Goal: Task Accomplishment & Management: Manage account settings

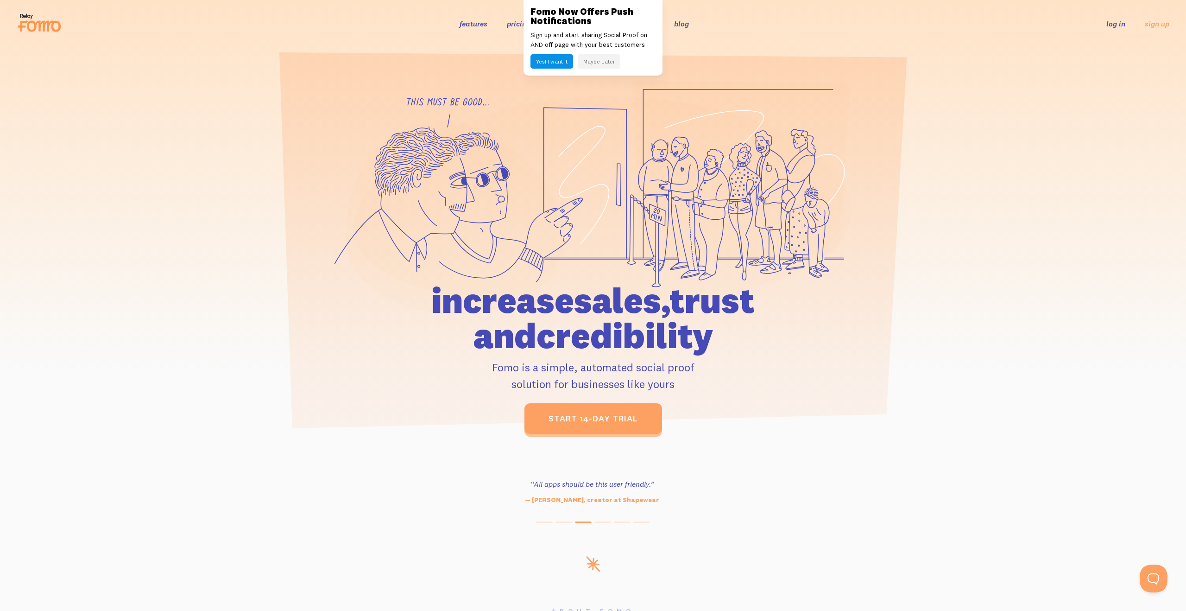
click at [1111, 27] on link "log in" at bounding box center [1116, 23] width 19 height 9
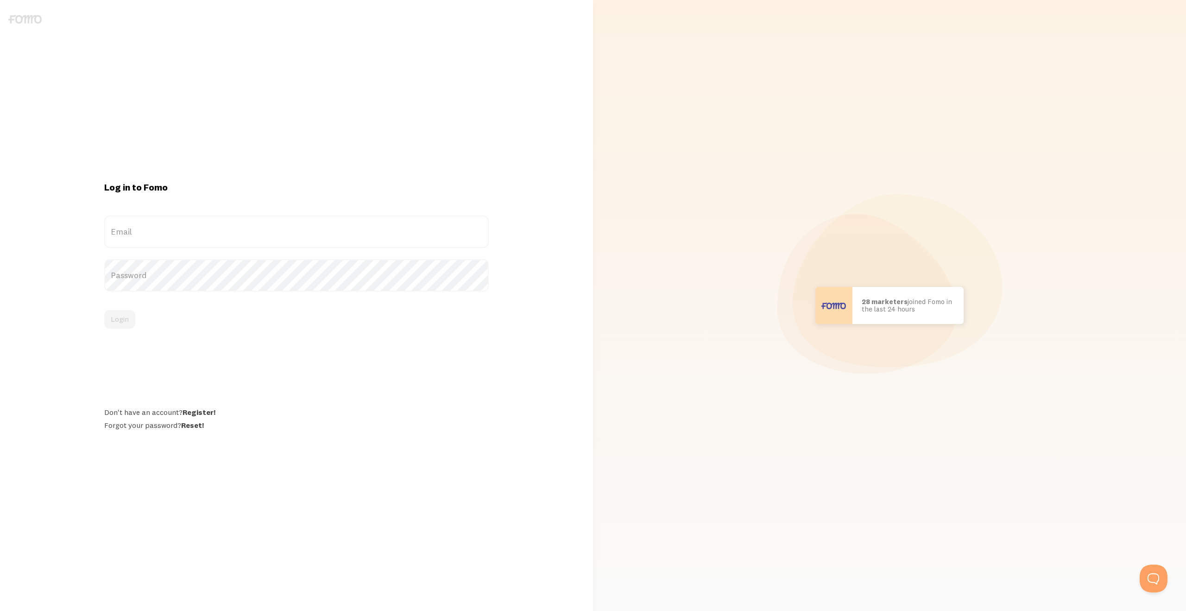
click at [267, 227] on label "Email" at bounding box center [296, 231] width 384 height 32
click at [267, 227] on input "Email" at bounding box center [296, 231] width 384 height 32
paste input "[EMAIL_ADDRESS][PERSON_NAME][DOMAIN_NAME]"
type input "[EMAIL_ADDRESS][PERSON_NAME][DOMAIN_NAME]"
click at [331, 271] on label "Password" at bounding box center [296, 275] width 384 height 32
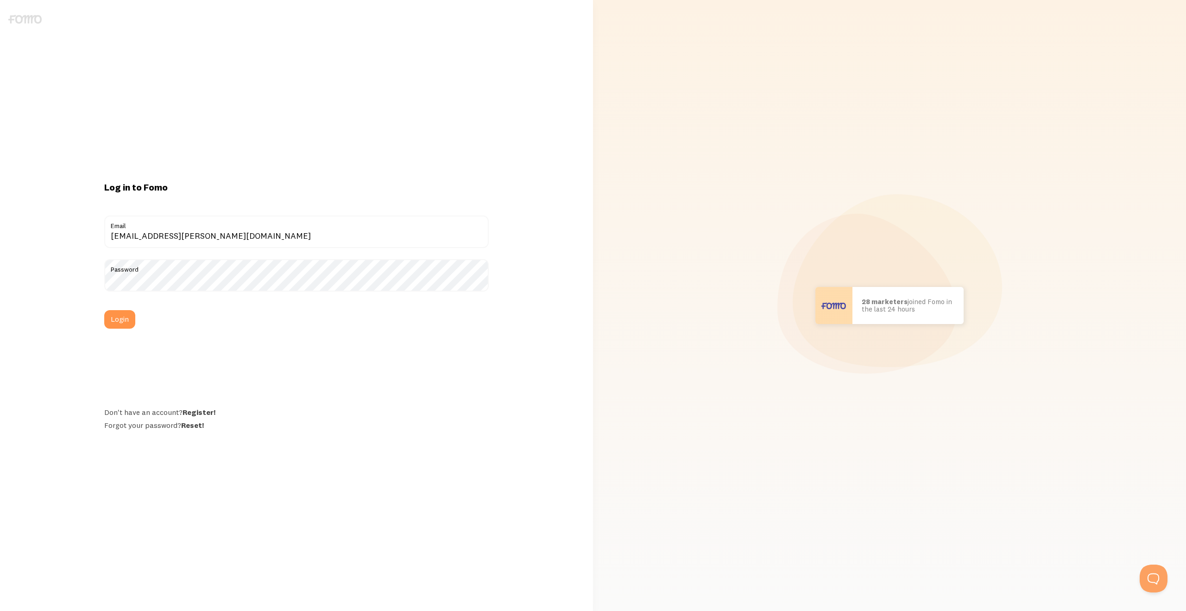
click at [31, 256] on div "Log in to Fomo [EMAIL_ADDRESS][PERSON_NAME][DOMAIN_NAME] Email Password Login D…" at bounding box center [296, 305] width 593 height 248
click at [130, 320] on button "Login" at bounding box center [119, 319] width 31 height 19
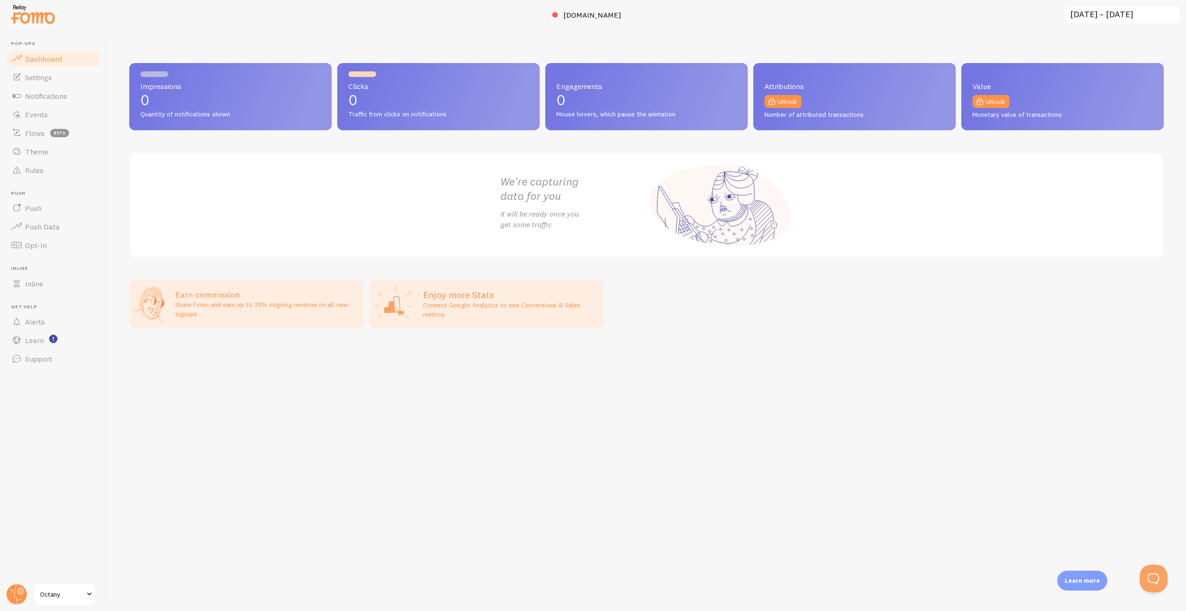
click at [68, 589] on span "Octany" at bounding box center [62, 594] width 44 height 11
click at [89, 594] on span at bounding box center [89, 594] width 11 height 11
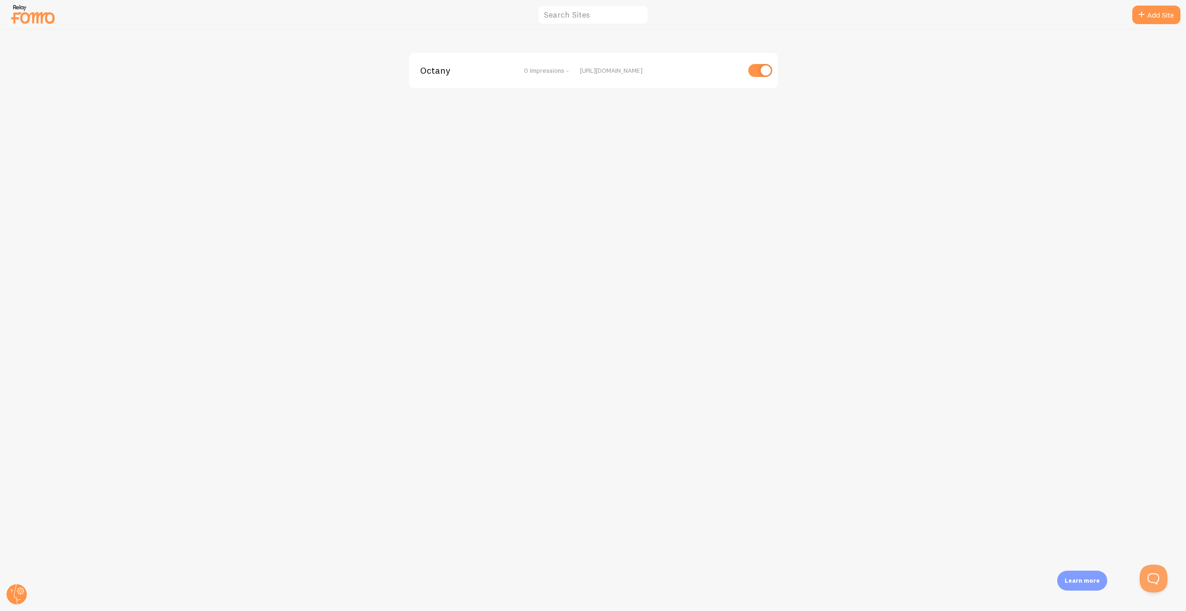
click at [754, 74] on input "checkbox" at bounding box center [760, 70] width 24 height 13
click at [763, 71] on input "checkbox" at bounding box center [760, 70] width 24 height 13
click at [755, 72] on input "checkbox" at bounding box center [760, 70] width 24 height 13
checkbox input "false"
click at [595, 75] on div "Octany disabled https://octany.se" at bounding box center [593, 70] width 369 height 35
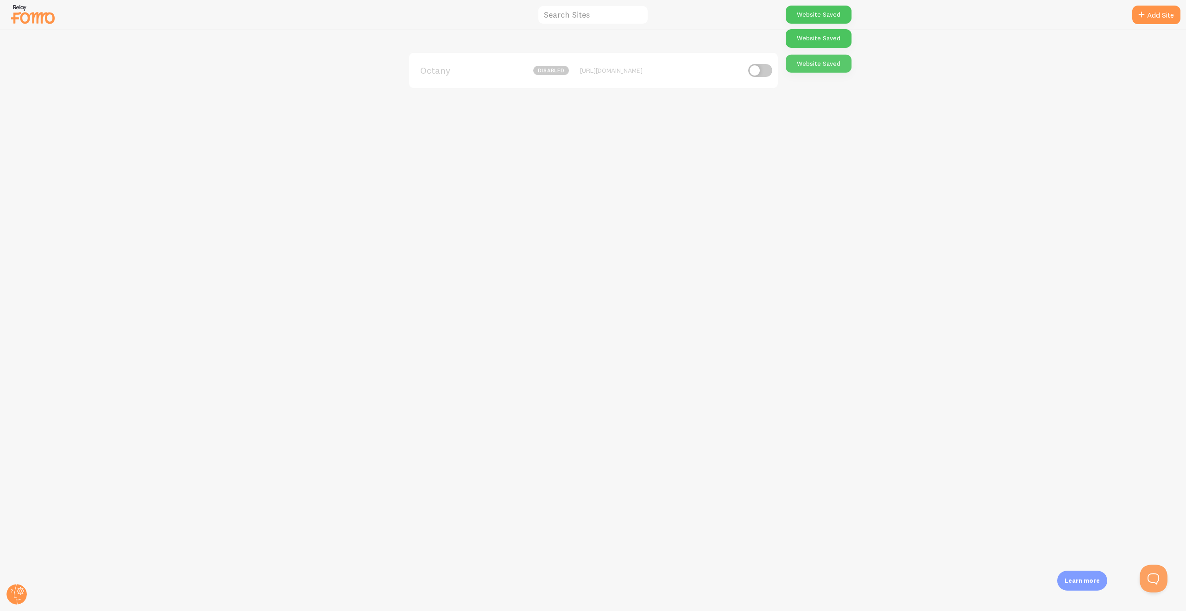
click at [499, 80] on div "Octany disabled https://octany.se" at bounding box center [593, 70] width 369 height 35
click at [464, 67] on span "Octany" at bounding box center [457, 70] width 75 height 8
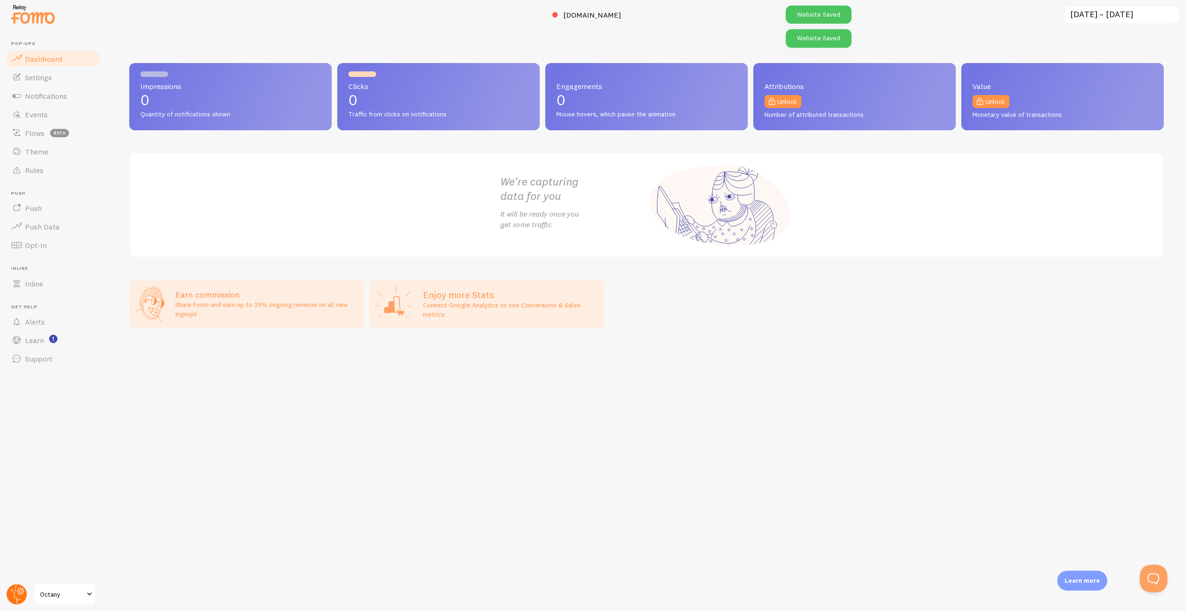
click at [20, 593] on icon at bounding box center [20, 590] width 5 height 5
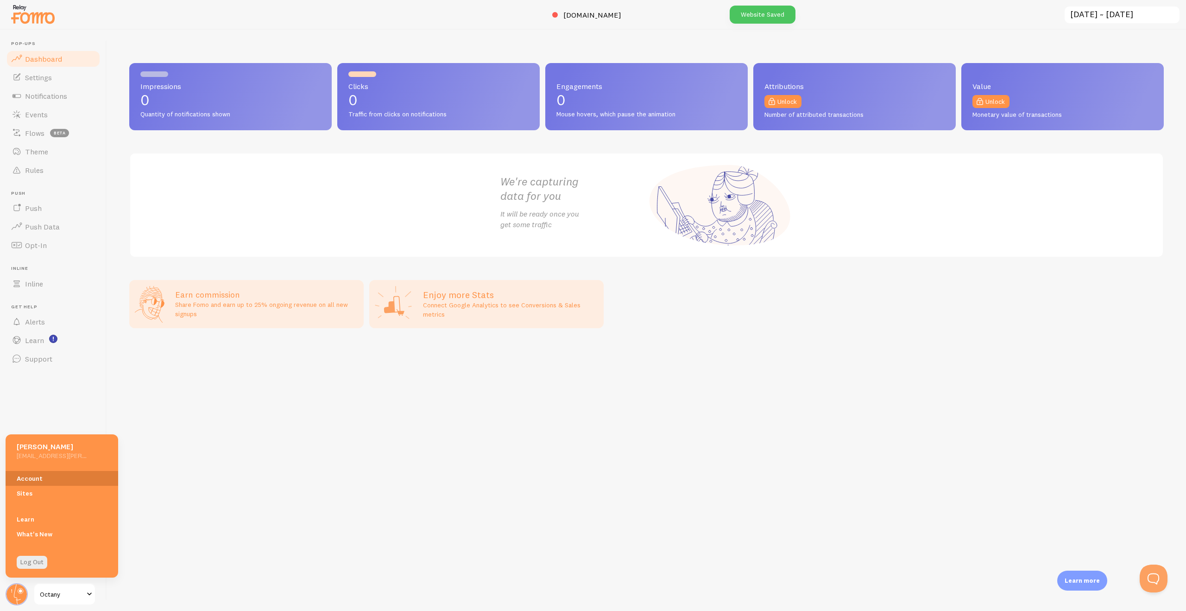
click at [36, 473] on link "Account" at bounding box center [62, 478] width 113 height 15
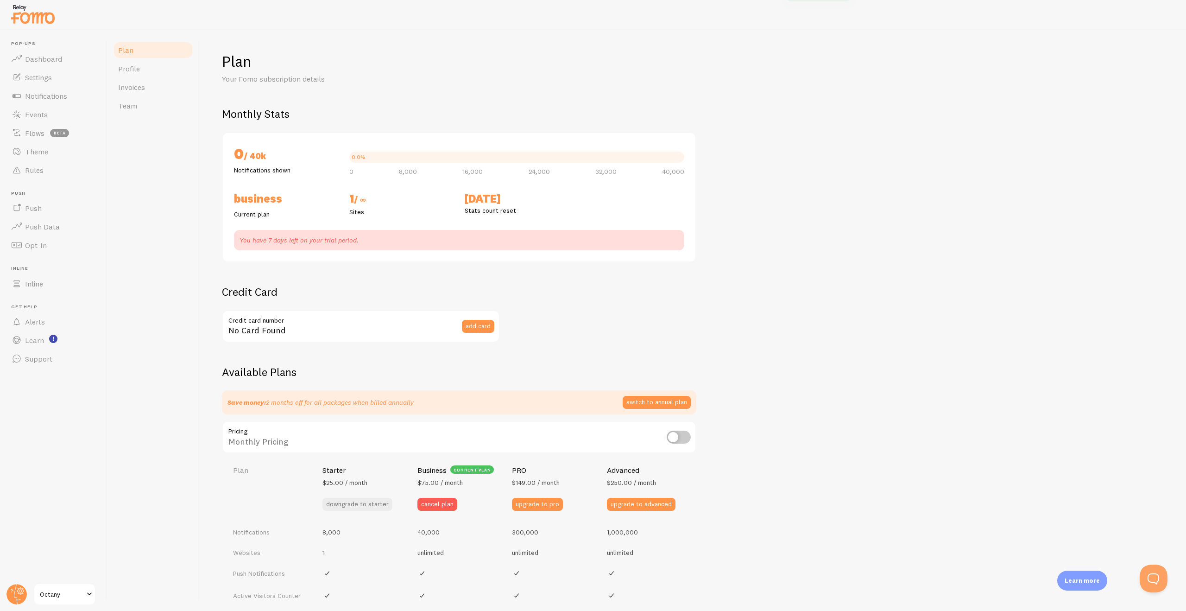
checkbox input "true"
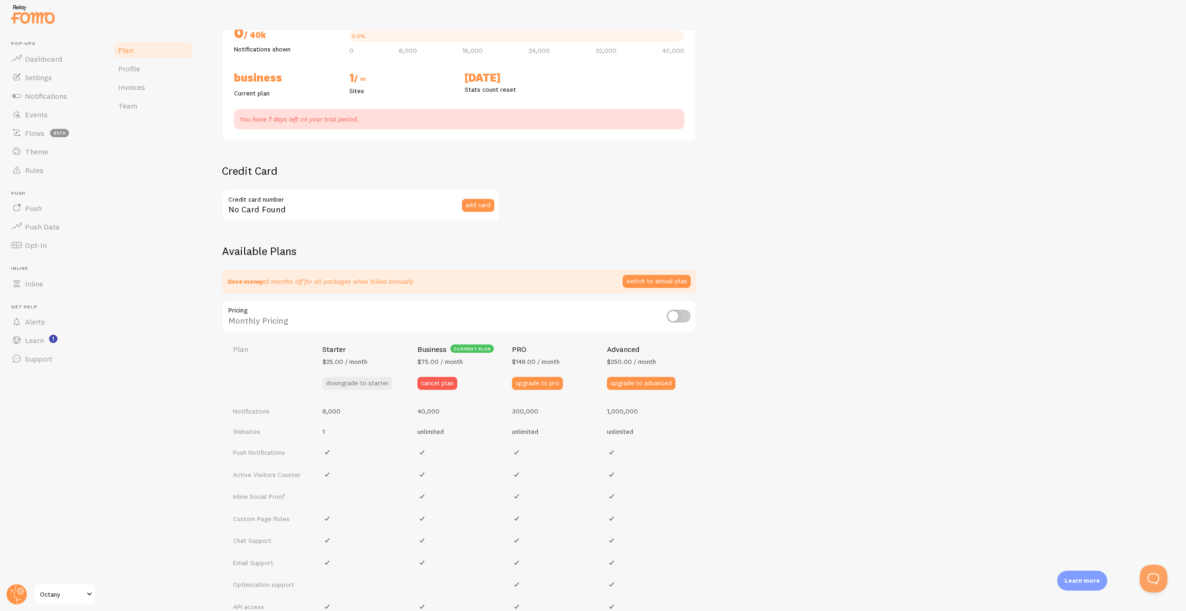
scroll to position [127, 0]
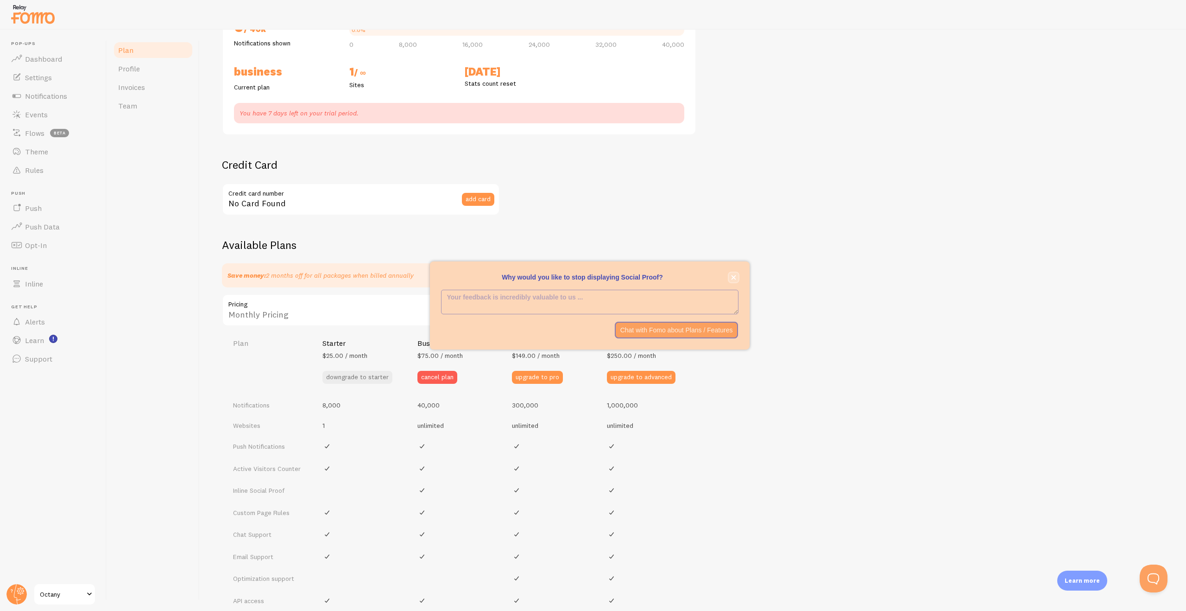
click at [735, 276] on icon "close," at bounding box center [733, 277] width 5 height 5
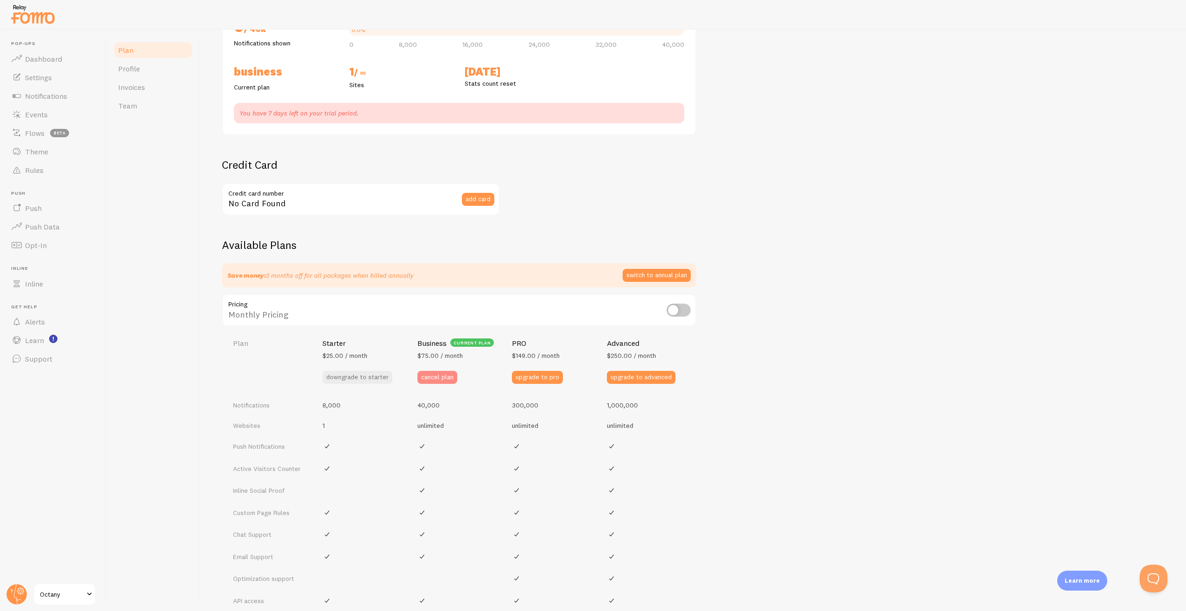
click at [431, 380] on button "cancel plan" at bounding box center [438, 377] width 40 height 13
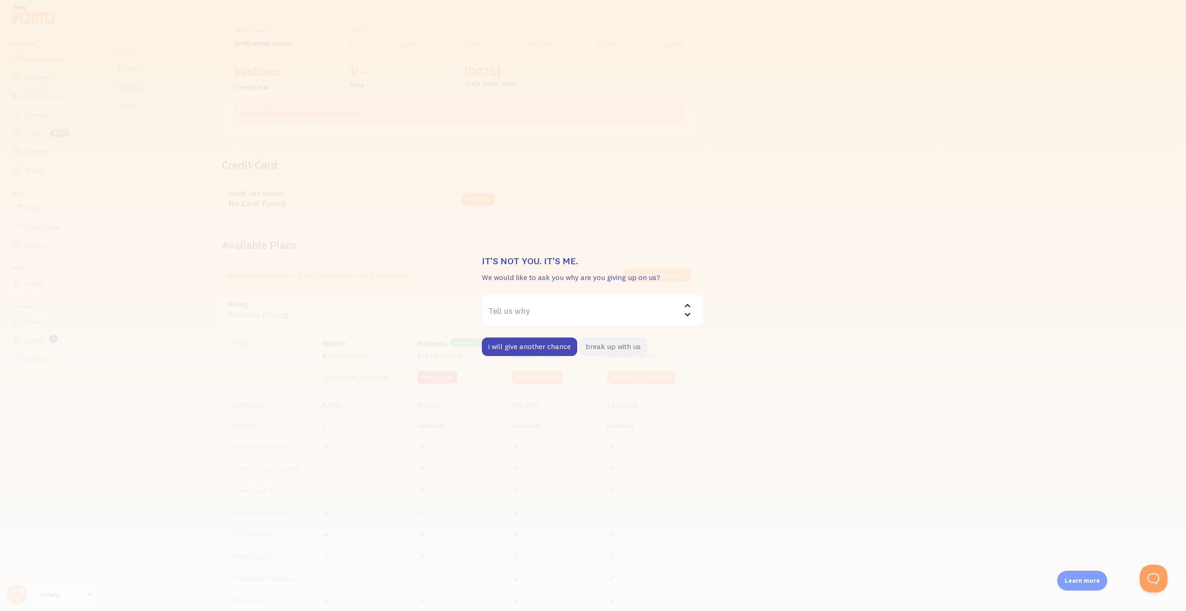
click at [611, 348] on button "break up with us" at bounding box center [613, 346] width 68 height 19
click at [604, 352] on button "break up with us" at bounding box center [596, 346] width 68 height 19
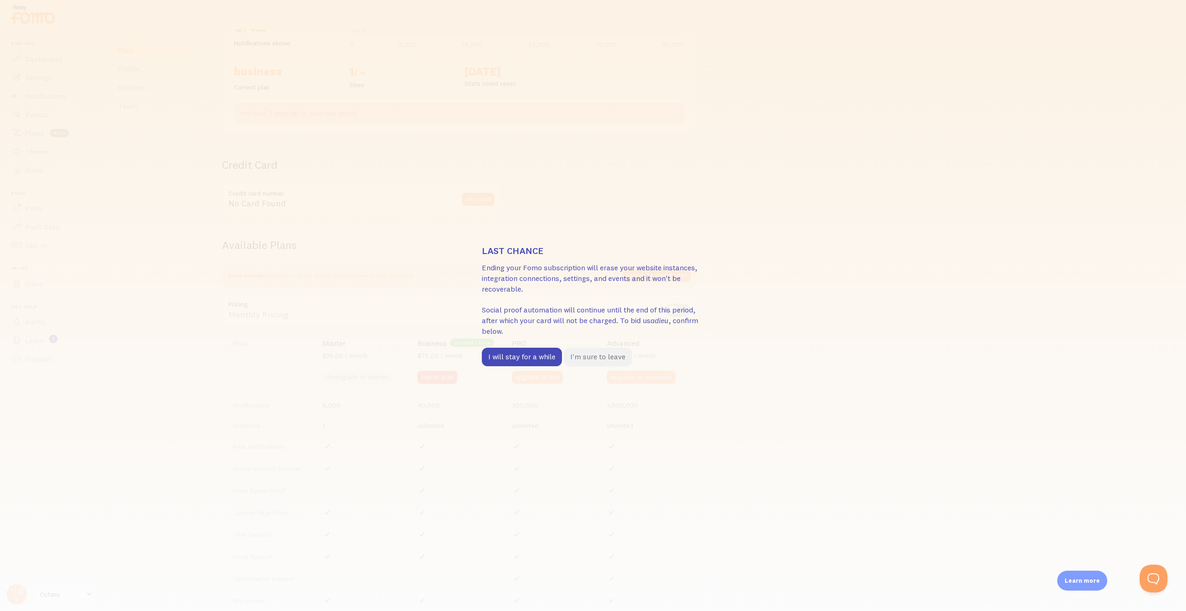
click at [610, 357] on button "I'm sure to leave" at bounding box center [598, 357] width 68 height 19
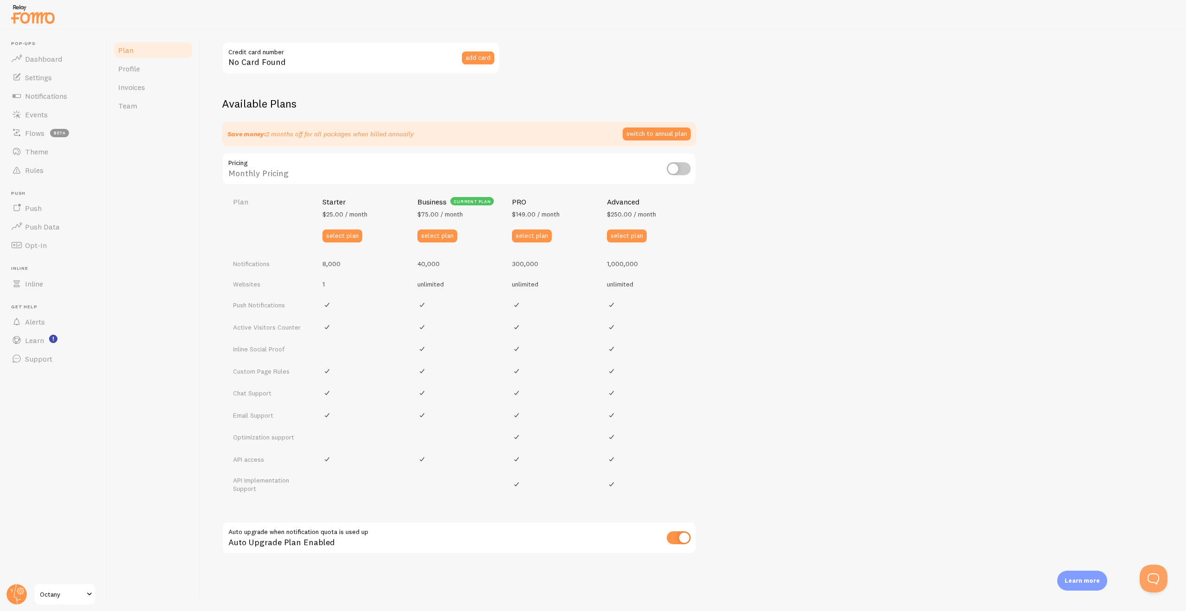
scroll to position [0, 0]
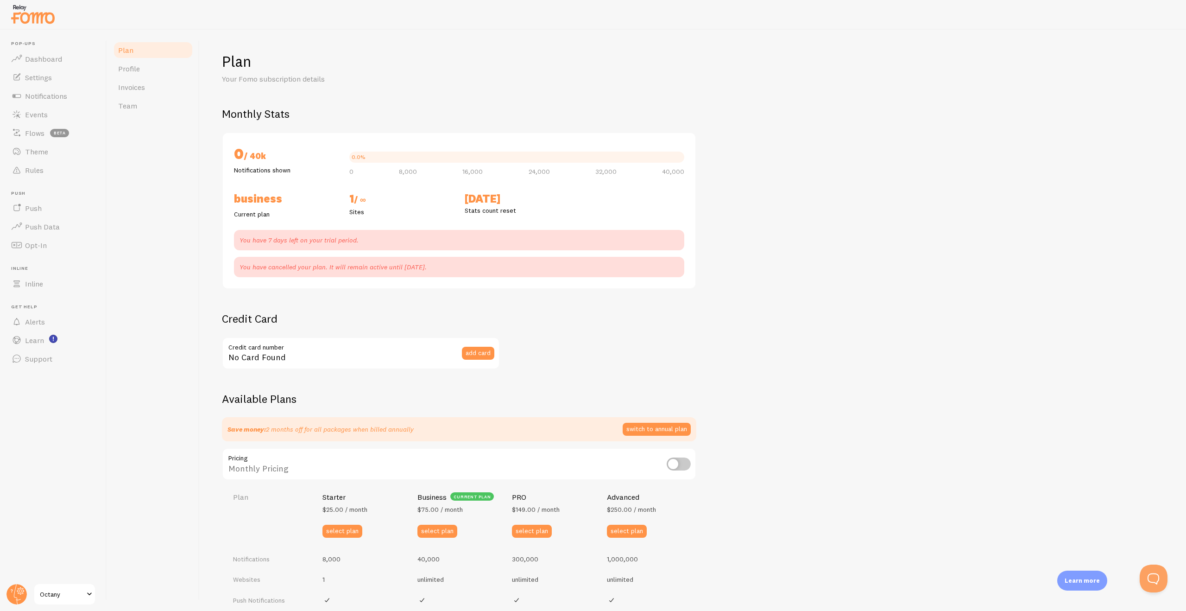
click at [67, 597] on span "Octany" at bounding box center [62, 594] width 44 height 11
click at [6, 588] on icon at bounding box center [17, 594] width 22 height 22
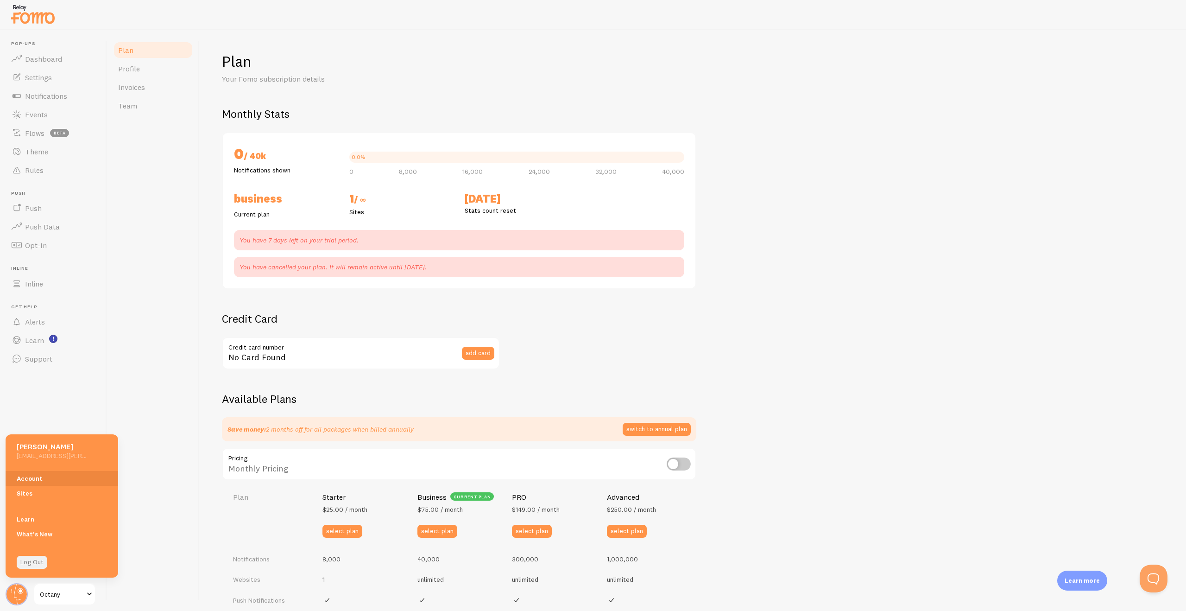
click at [30, 566] on link "Log Out" at bounding box center [32, 562] width 31 height 13
